Goal: Find specific page/section: Go to known website

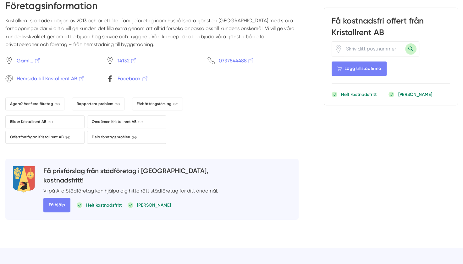
scroll to position [624, 0]
click at [66, 75] on span "Hemsida till Kristallrent AB" at bounding box center [51, 79] width 68 height 8
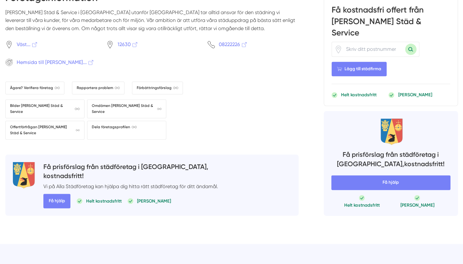
scroll to position [660, 0]
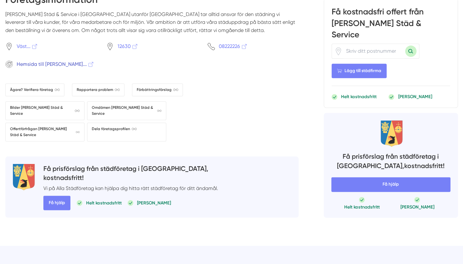
click at [66, 60] on span "Hemsida till Anne Blom Städ..." at bounding box center [56, 64] width 78 height 8
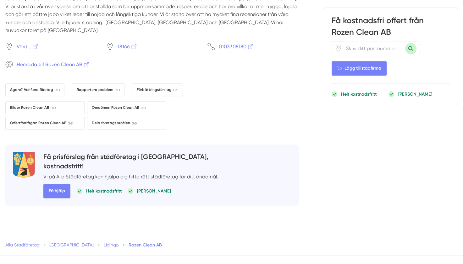
scroll to position [743, 0]
click at [72, 61] on span "Hemsida till Rozen Clean AB" at bounding box center [53, 65] width 73 height 8
